Goal: Task Accomplishment & Management: Manage account settings

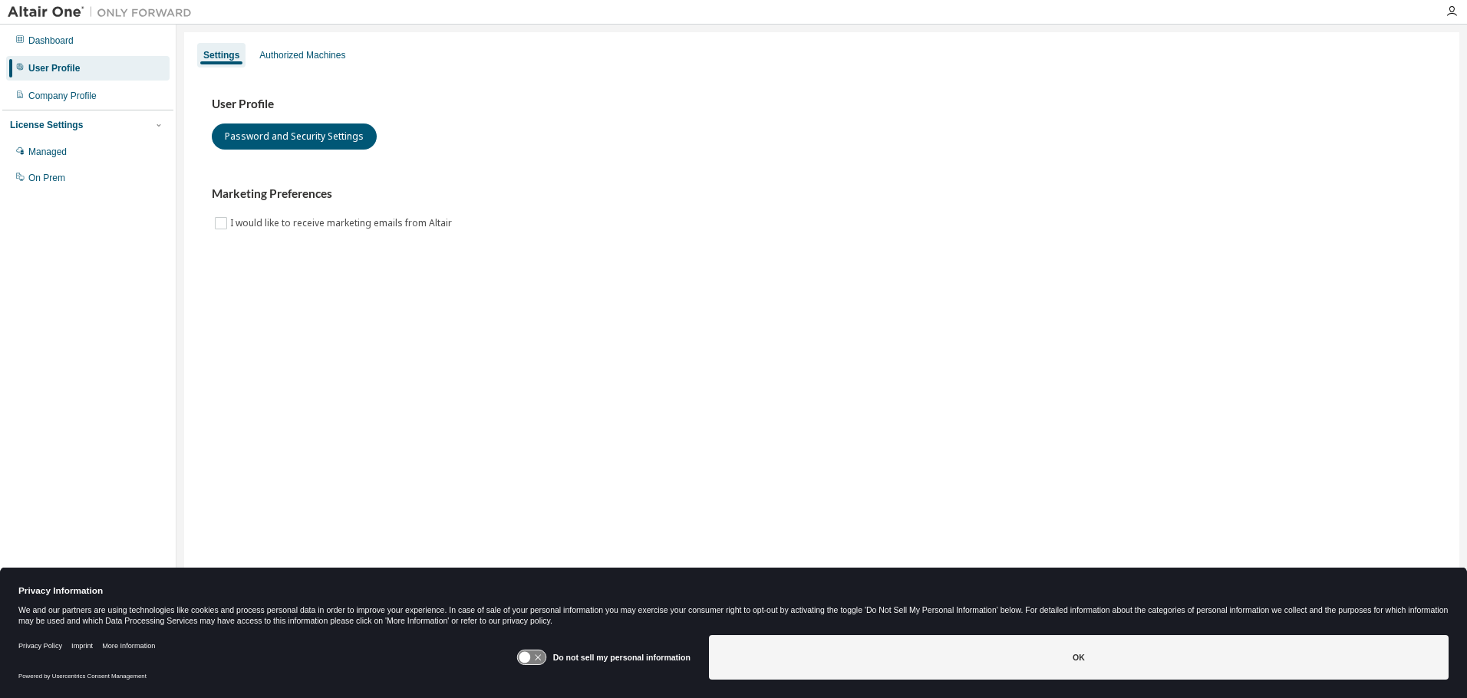
click at [529, 660] on icon at bounding box center [525, 658] width 12 height 12
click at [825, 666] on button "OK" at bounding box center [1079, 657] width 740 height 45
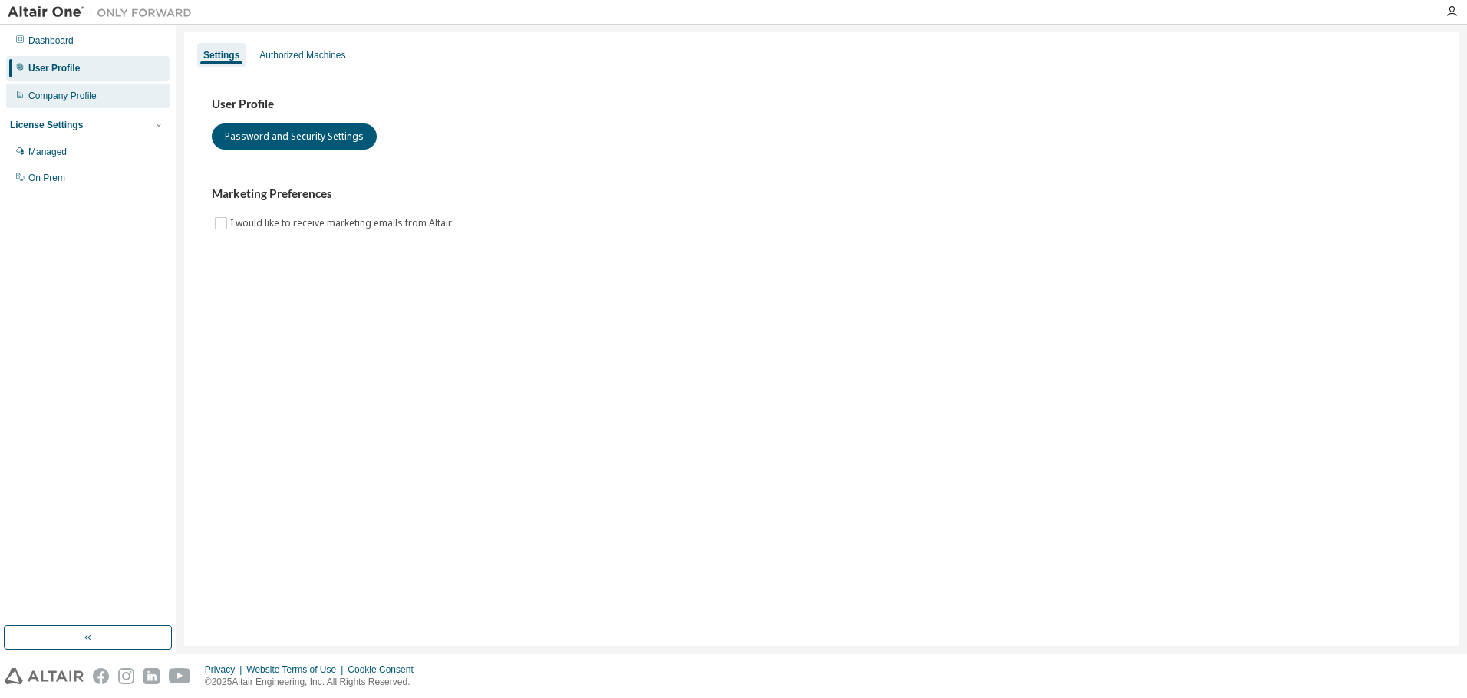
click at [61, 94] on div "Company Profile" at bounding box center [62, 96] width 68 height 12
